Goal: Transaction & Acquisition: Purchase product/service

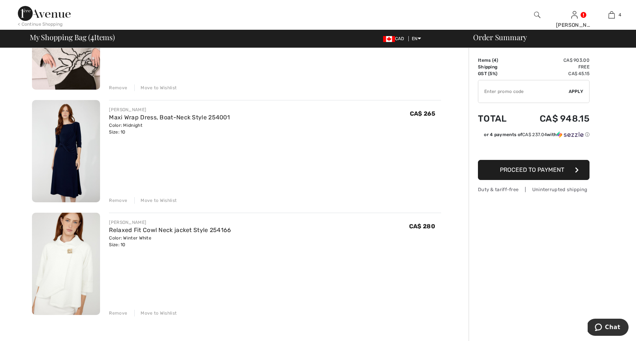
scroll to position [235, 0]
click at [145, 200] on div "Move to Wishlist" at bounding box center [155, 199] width 42 height 7
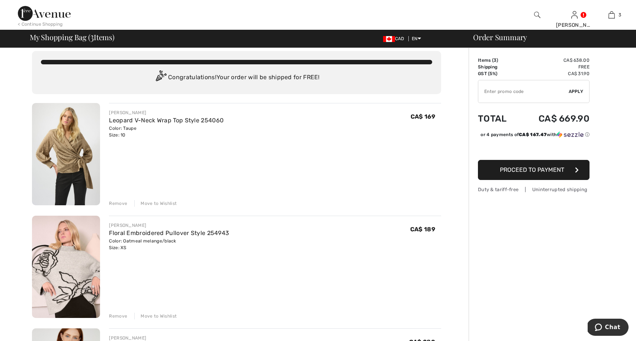
scroll to position [3, 0]
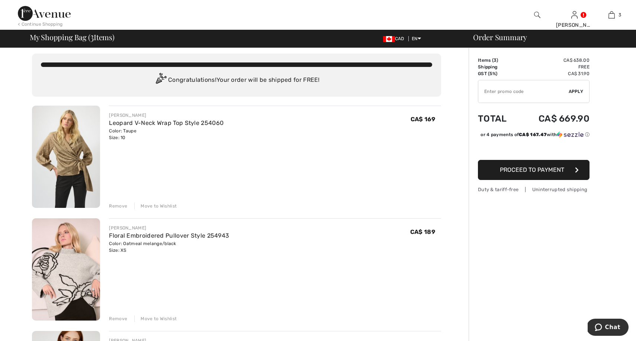
click at [154, 205] on div "Move to Wishlist" at bounding box center [155, 206] width 42 height 7
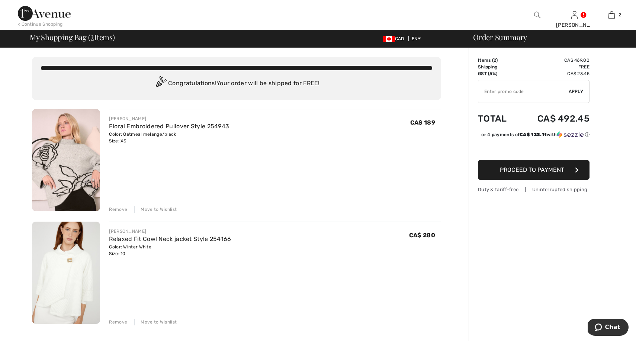
scroll to position [0, 0]
click at [33, 22] on div "< Continue Shopping" at bounding box center [40, 24] width 45 height 7
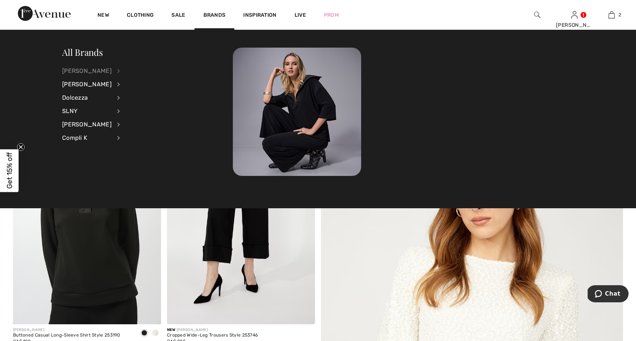
click at [100, 72] on div "[PERSON_NAME]" at bounding box center [86, 70] width 49 height 13
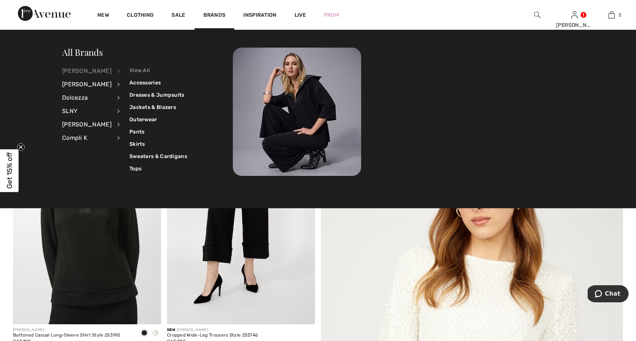
click at [134, 72] on link "View All" at bounding box center [158, 70] width 58 height 12
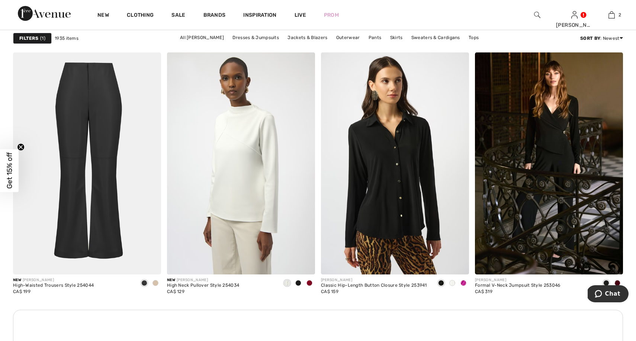
scroll to position [1017, 0]
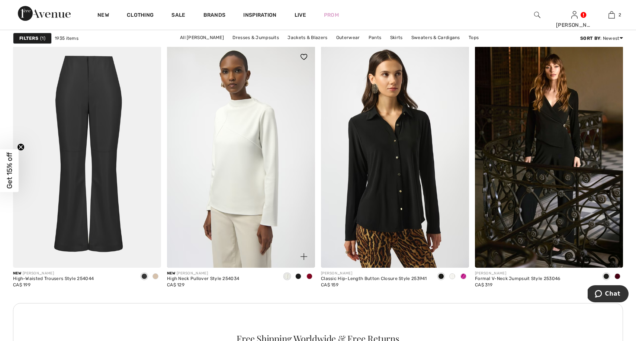
click at [298, 275] on span at bounding box center [298, 276] width 6 height 6
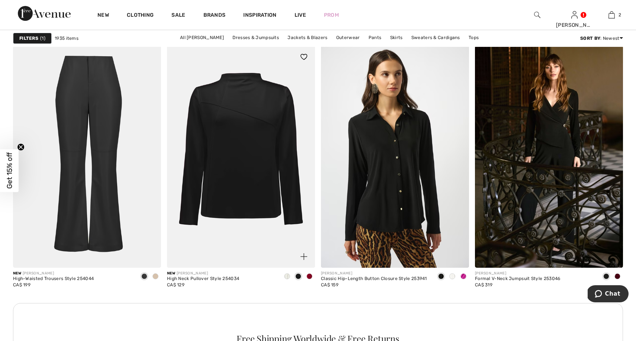
click at [285, 278] on span at bounding box center [287, 276] width 6 height 6
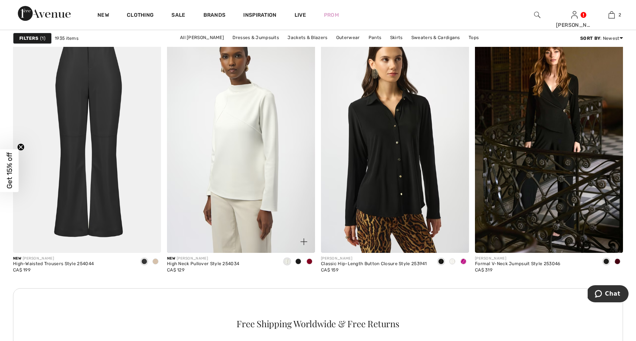
scroll to position [1033, 0]
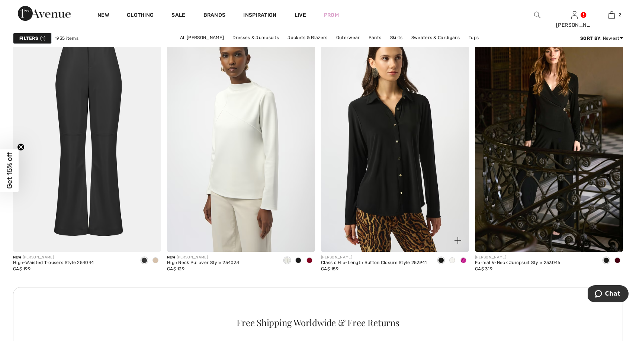
click at [463, 259] on span at bounding box center [463, 260] width 6 height 6
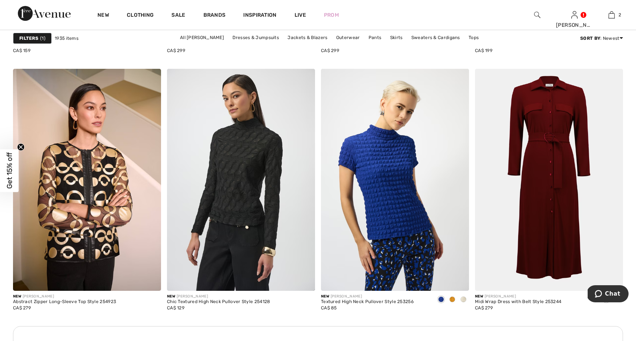
scroll to position [2979, 0]
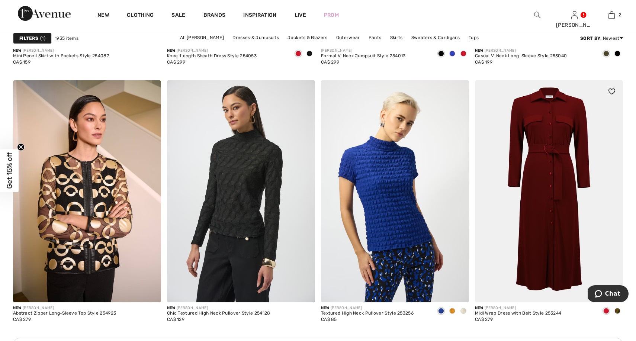
click at [617, 310] on span at bounding box center [617, 311] width 6 height 6
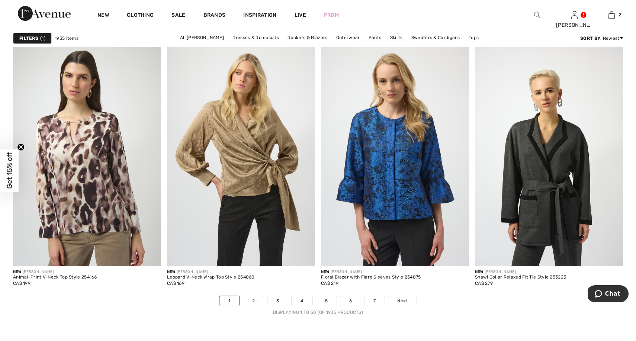
scroll to position [3884, 0]
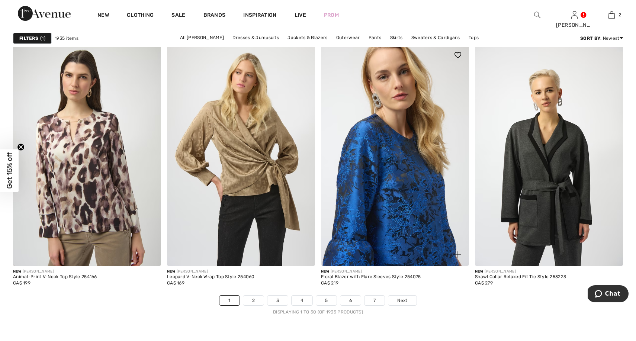
click at [410, 207] on img at bounding box center [395, 155] width 148 height 222
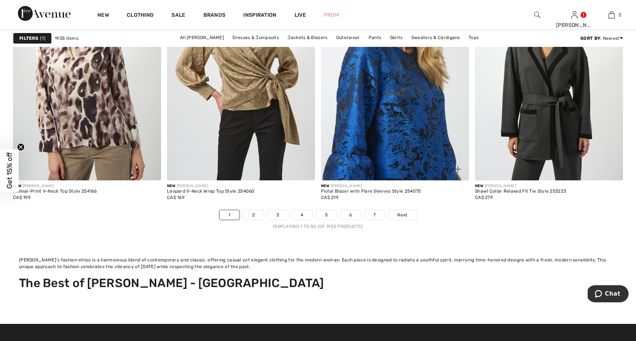
scroll to position [3974, 0]
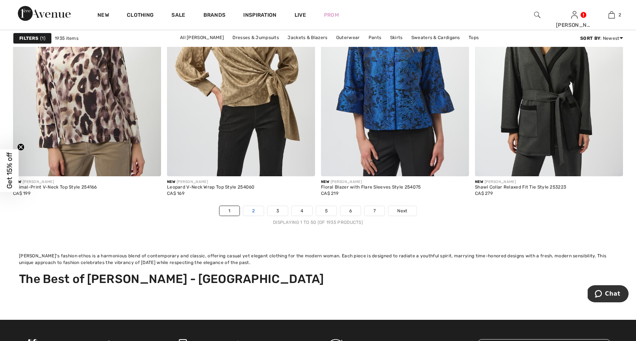
click at [249, 211] on link "2" at bounding box center [253, 211] width 20 height 10
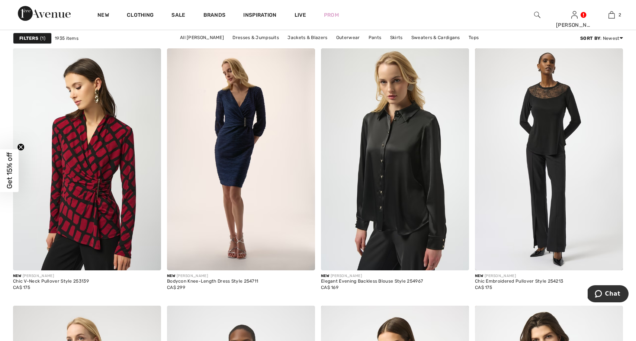
scroll to position [2745, 0]
